Goal: Entertainment & Leisure: Consume media (video, audio)

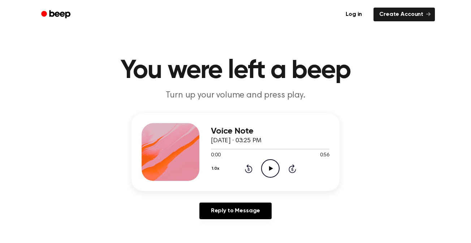
click at [269, 169] on icon at bounding box center [270, 168] width 4 height 5
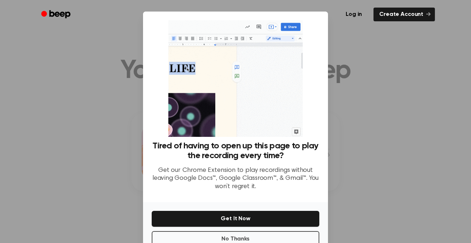
click at [380, 106] on div at bounding box center [235, 121] width 471 height 243
click at [264, 235] on button "No Thanks" at bounding box center [235, 239] width 167 height 16
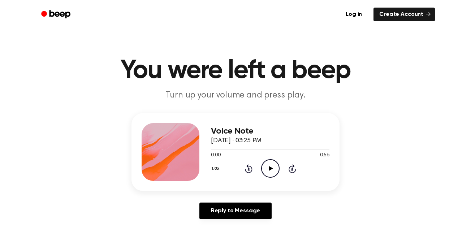
click at [273, 168] on icon "Play Audio" at bounding box center [270, 168] width 18 height 18
click at [276, 169] on icon "Play Audio" at bounding box center [270, 168] width 18 height 18
